Goal: Transaction & Acquisition: Subscribe to service/newsletter

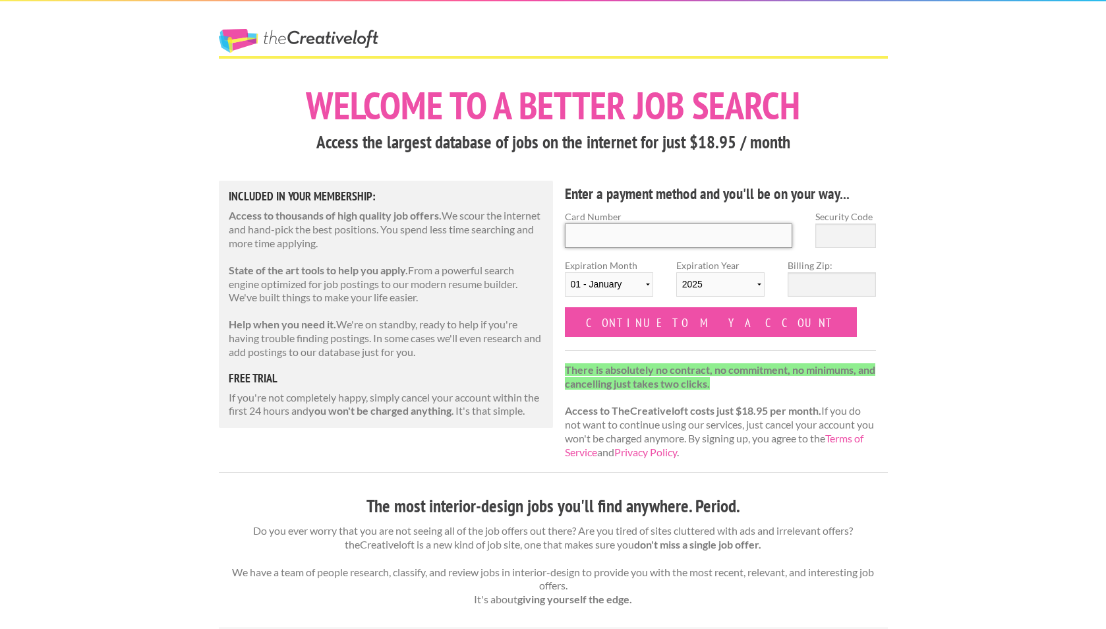
click at [601, 237] on input "Card Number" at bounding box center [679, 236] width 228 height 24
click at [317, 251] on div "Included in Your Membership: Access to thousands of high quality job offers. We…" at bounding box center [386, 304] width 335 height 247
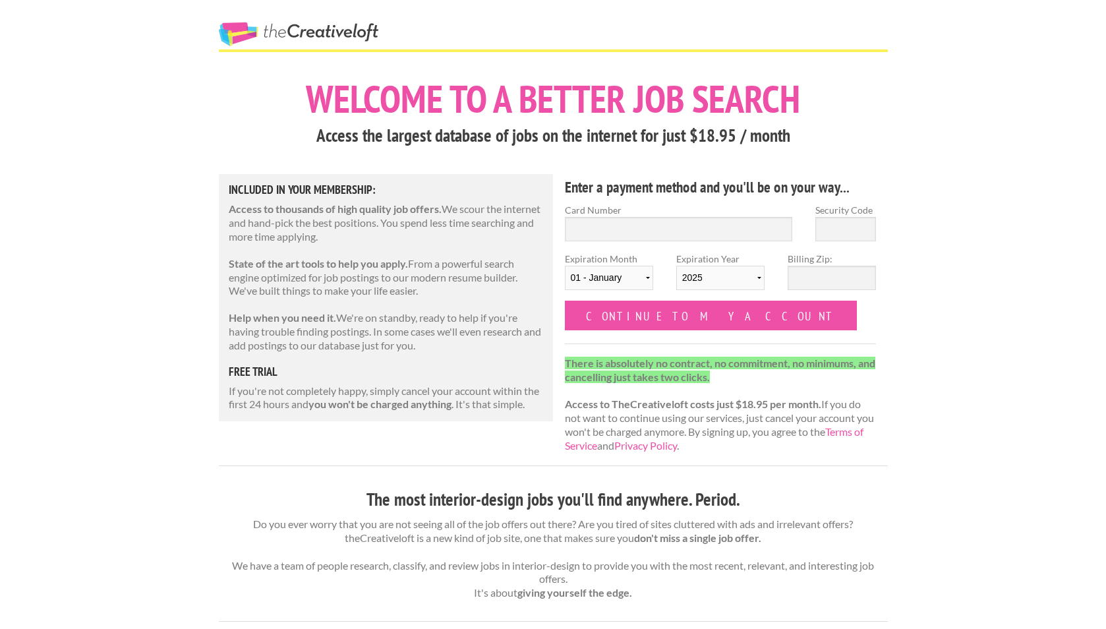
scroll to position [7, 0]
click at [363, 389] on p "If you're not completely happy, simply cancel your account within the first 24 …" at bounding box center [386, 398] width 315 height 28
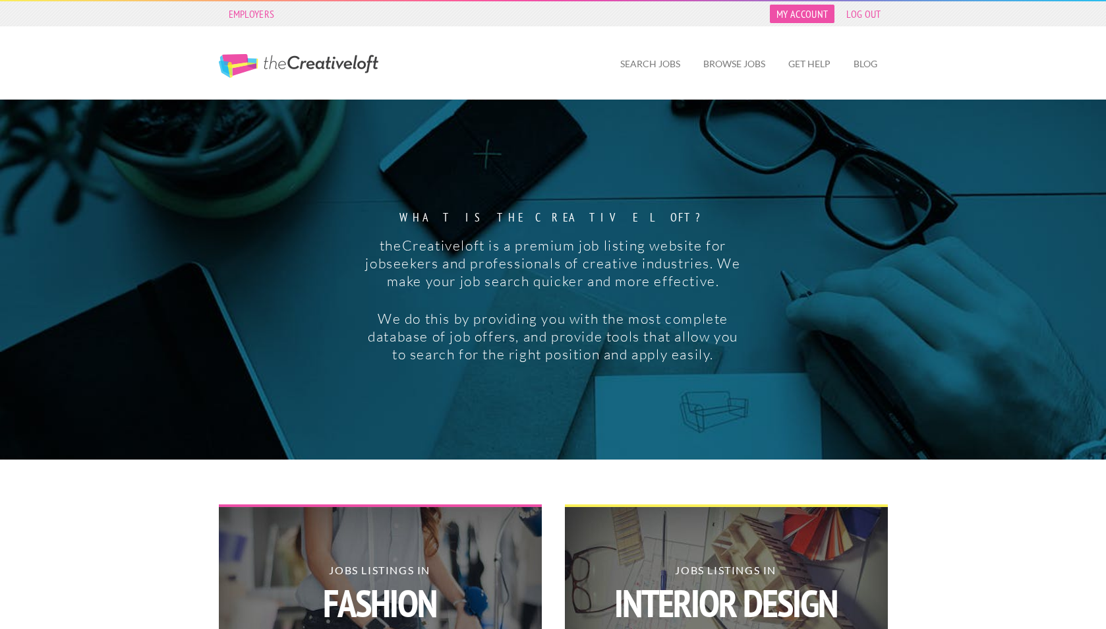
click at [803, 19] on link "My Account" at bounding box center [802, 14] width 65 height 18
click at [855, 9] on link "Log Out" at bounding box center [863, 14] width 47 height 18
